Goal: Information Seeking & Learning: Learn about a topic

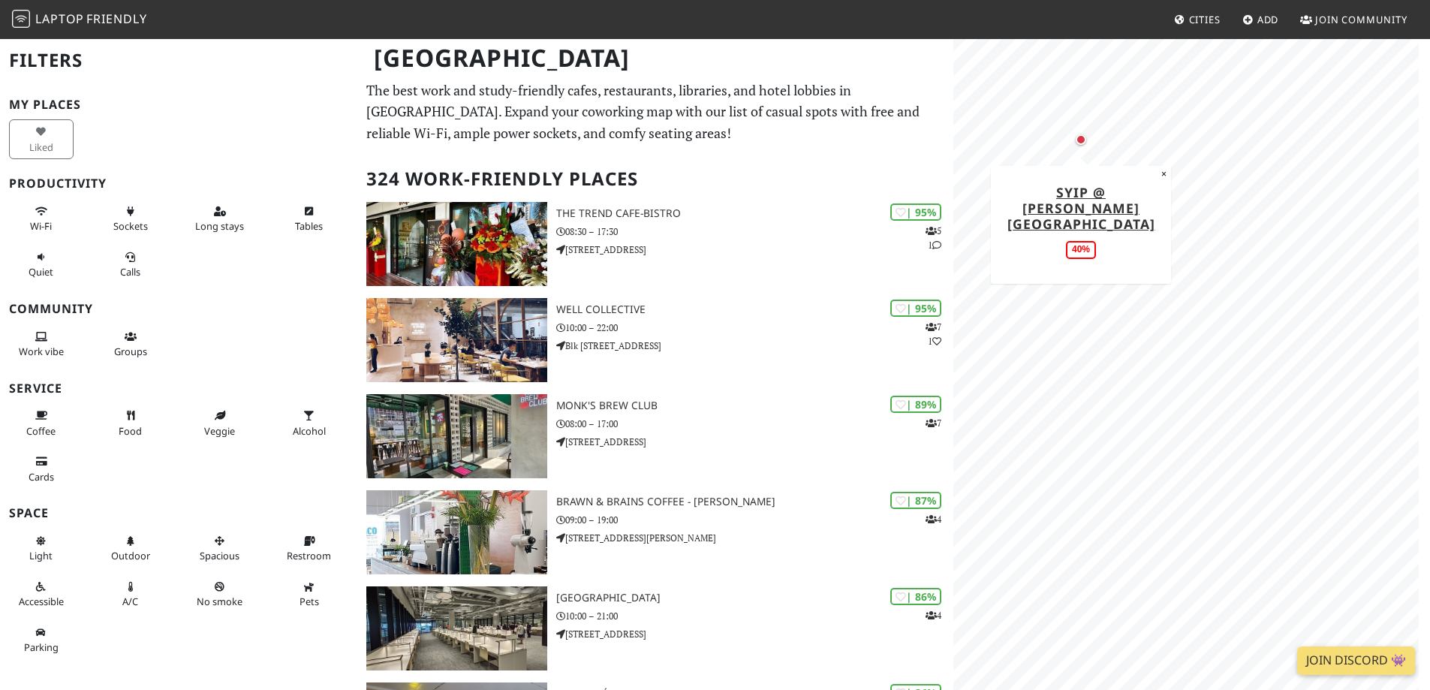
click at [1079, 143] on div "Map marker" at bounding box center [1081, 139] width 11 height 11
click at [1116, 128] on div "Map marker" at bounding box center [1112, 129] width 11 height 11
